Goal: Task Accomplishment & Management: Use online tool/utility

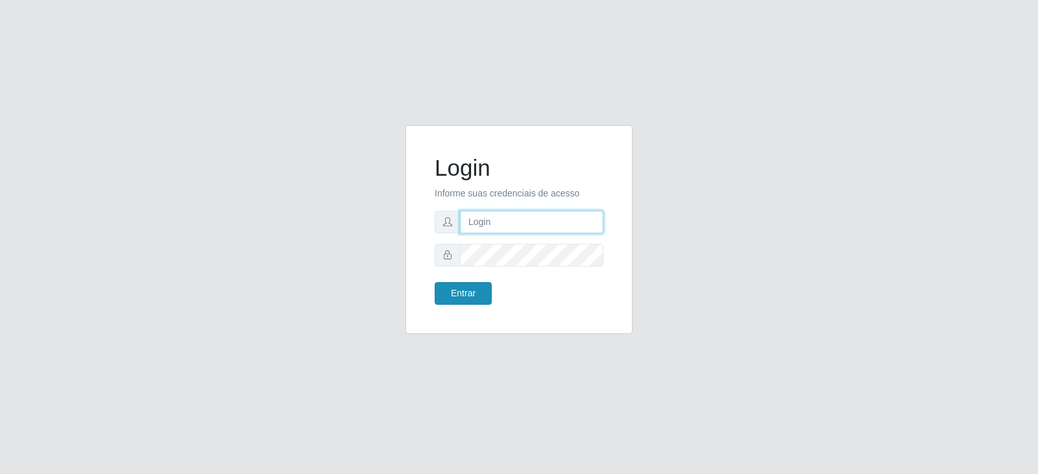
type input "[EMAIL_ADDRESS][DOMAIN_NAME]"
click at [463, 300] on button "Entrar" at bounding box center [463, 293] width 57 height 23
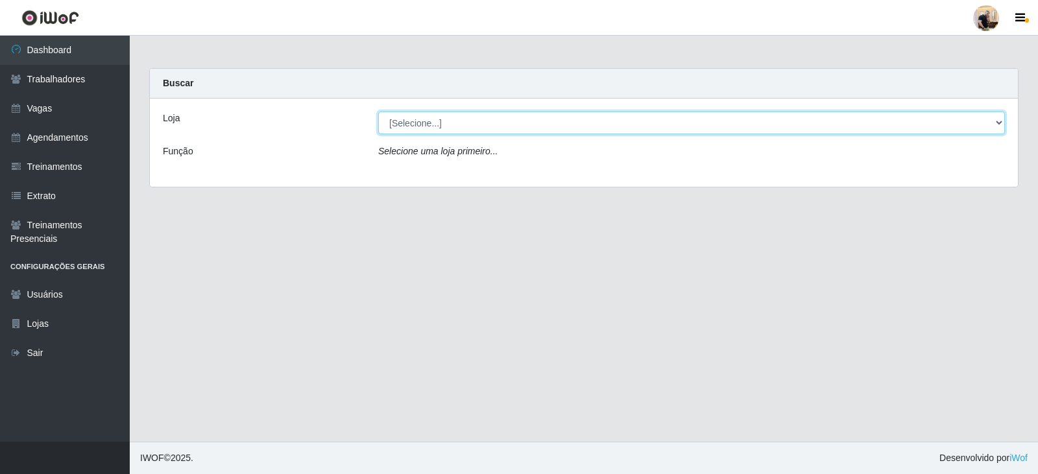
click at [461, 127] on select "[Selecione...] SuperFácil Atacado - Vale do Sol" at bounding box center [691, 123] width 627 height 23
select select "502"
click at [378, 112] on select "[Selecione...] SuperFácil Atacado - Vale do Sol" at bounding box center [691, 123] width 627 height 23
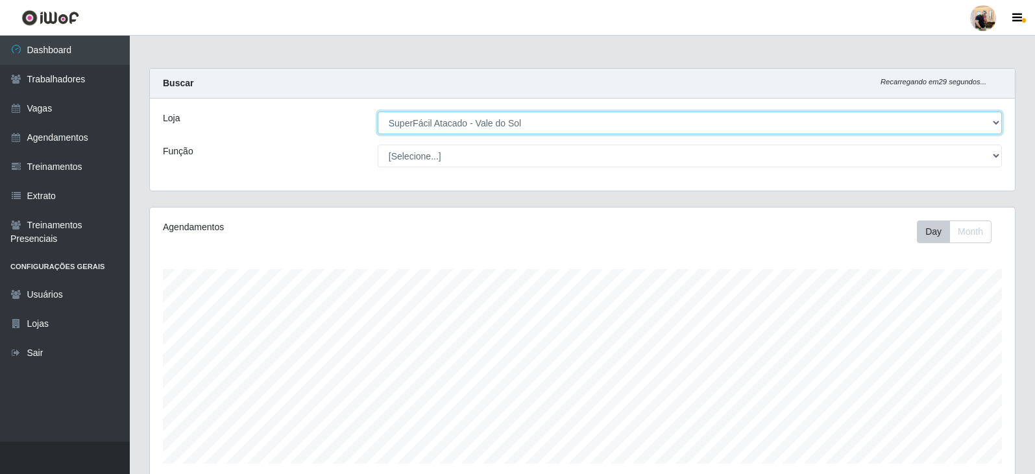
scroll to position [269, 865]
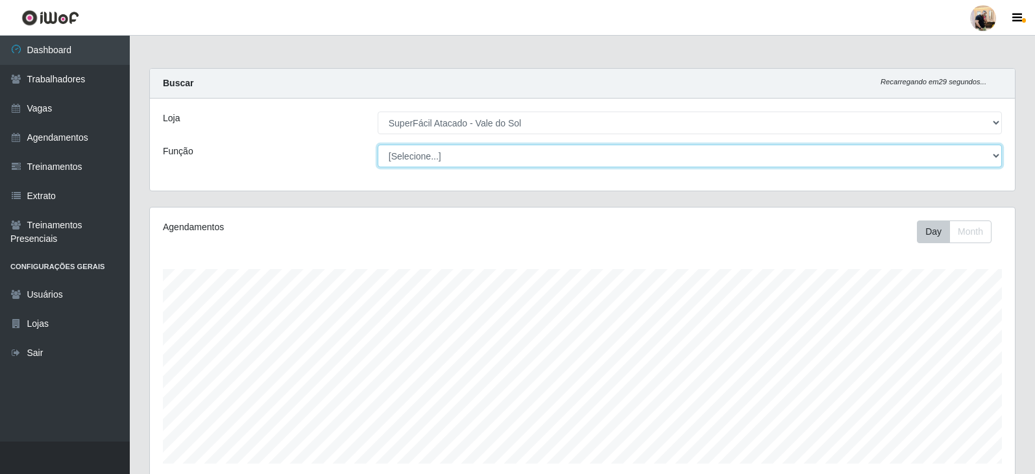
click at [468, 160] on select "[Selecione...] Embalador Embalador + Embalador ++ Operador de Caixa Operador de…" at bounding box center [690, 156] width 624 height 23
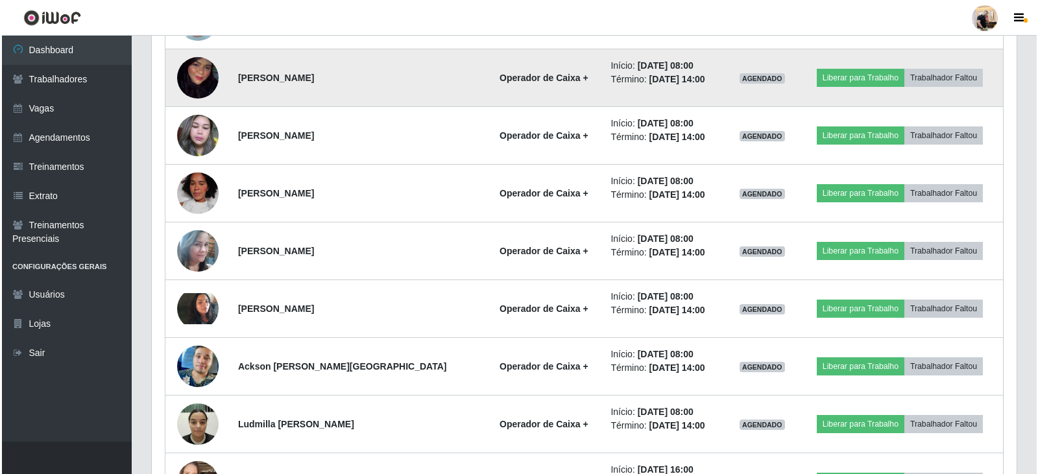
scroll to position [785, 0]
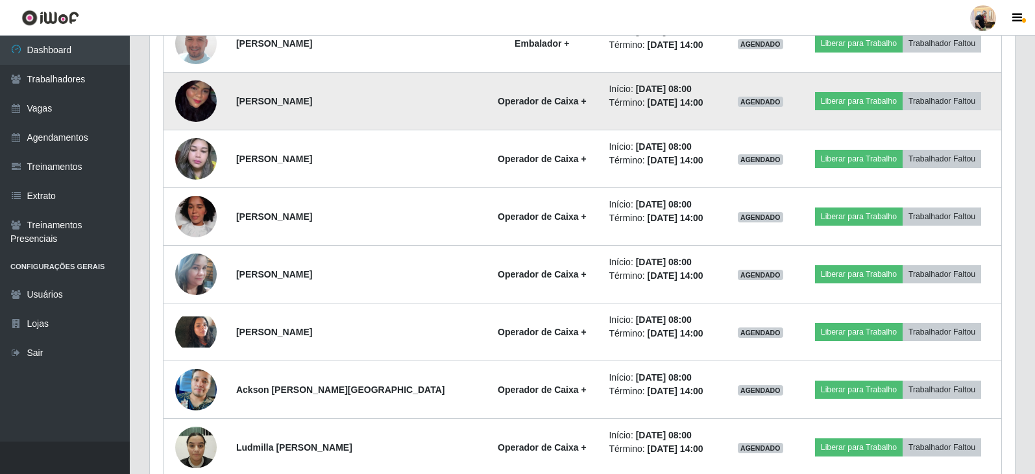
click at [200, 112] on img at bounding box center [196, 101] width 42 height 52
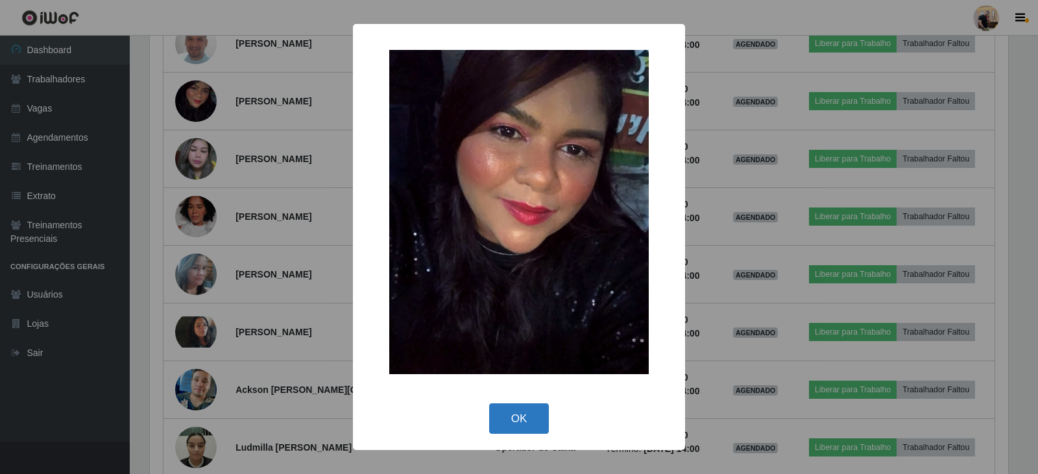
click at [528, 423] on button "OK" at bounding box center [519, 418] width 60 height 30
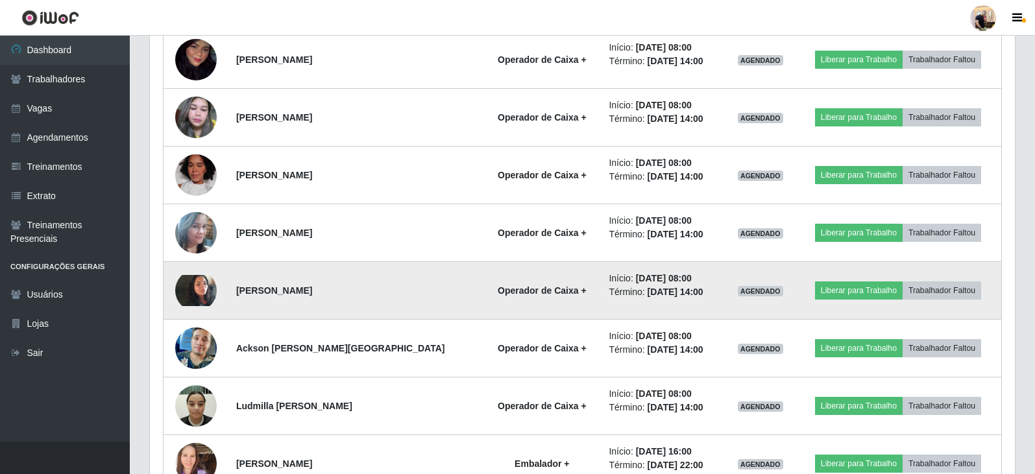
scroll to position [850, 0]
